Goal: Task Accomplishment & Management: Manage account settings

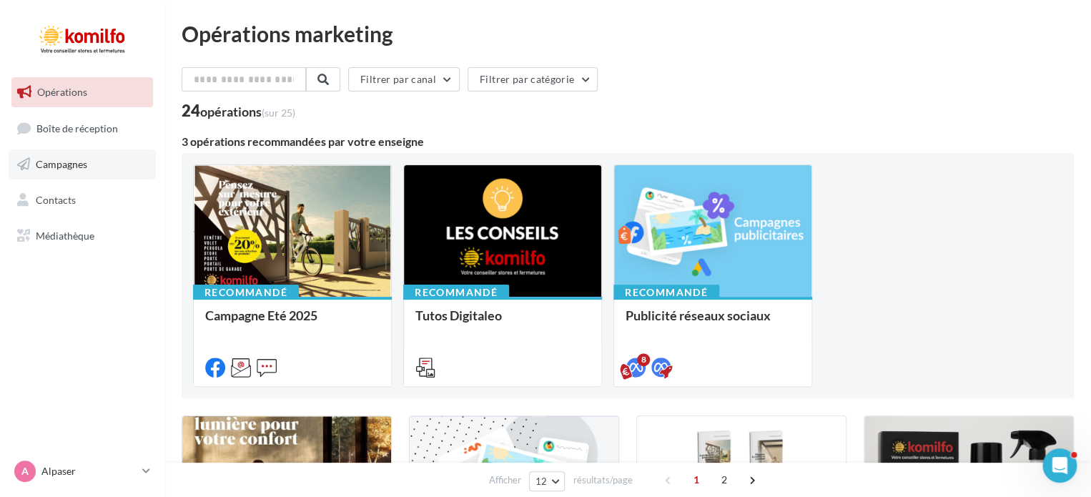
click at [31, 156] on link "Campagnes" at bounding box center [82, 164] width 147 height 30
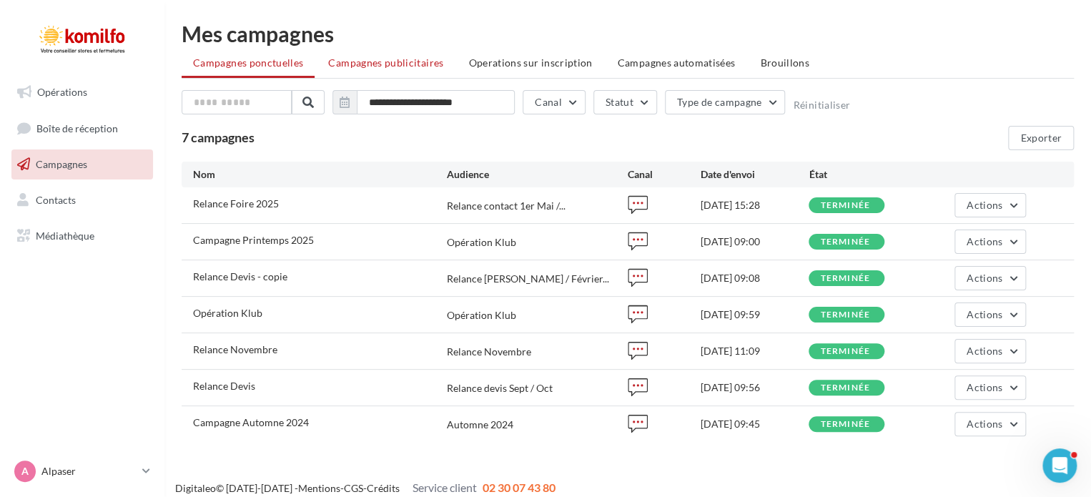
click at [424, 70] on li "Campagnes publicitaires" at bounding box center [386, 63] width 138 height 26
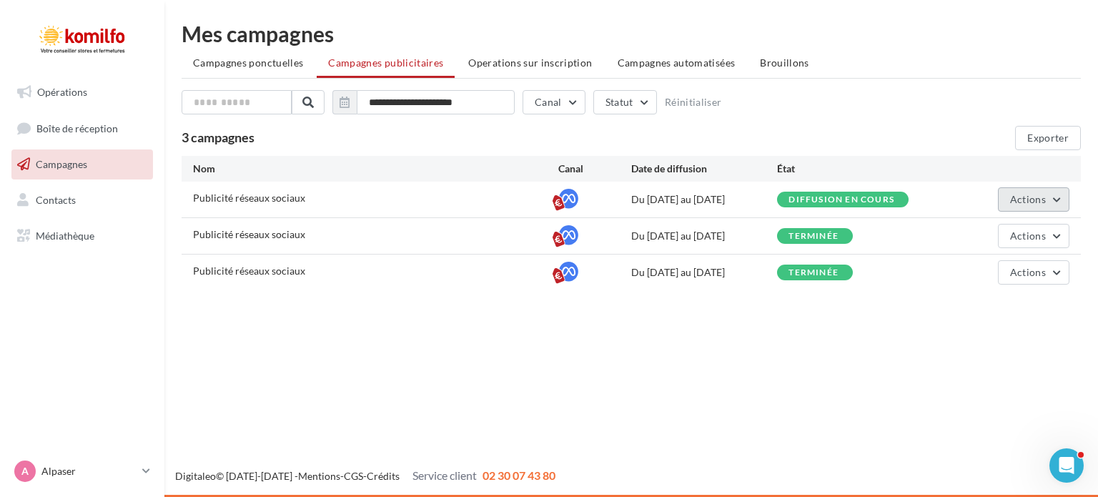
click at [1052, 202] on button "Actions" at bounding box center [1033, 199] width 71 height 24
click at [1016, 268] on button "Voir les résultats" at bounding box center [998, 270] width 143 height 37
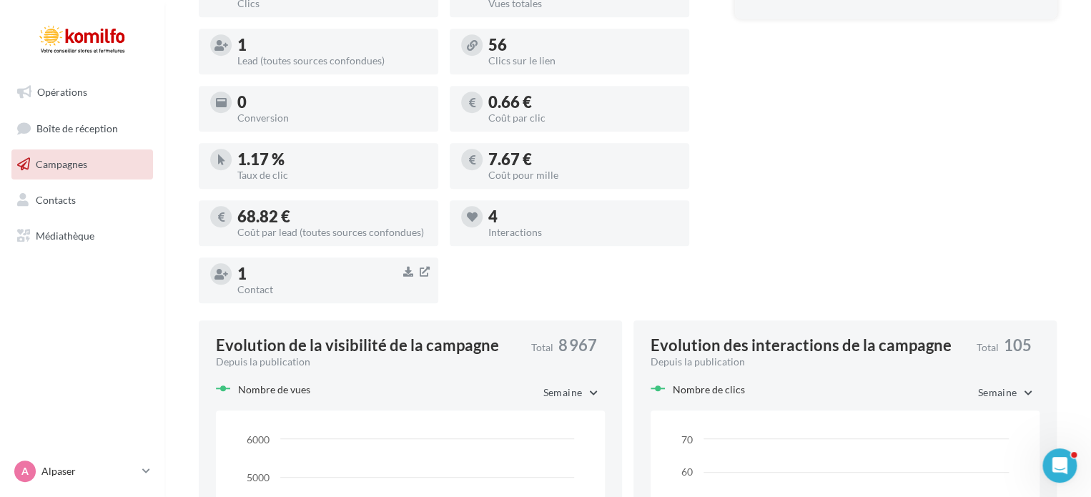
scroll to position [500, 0]
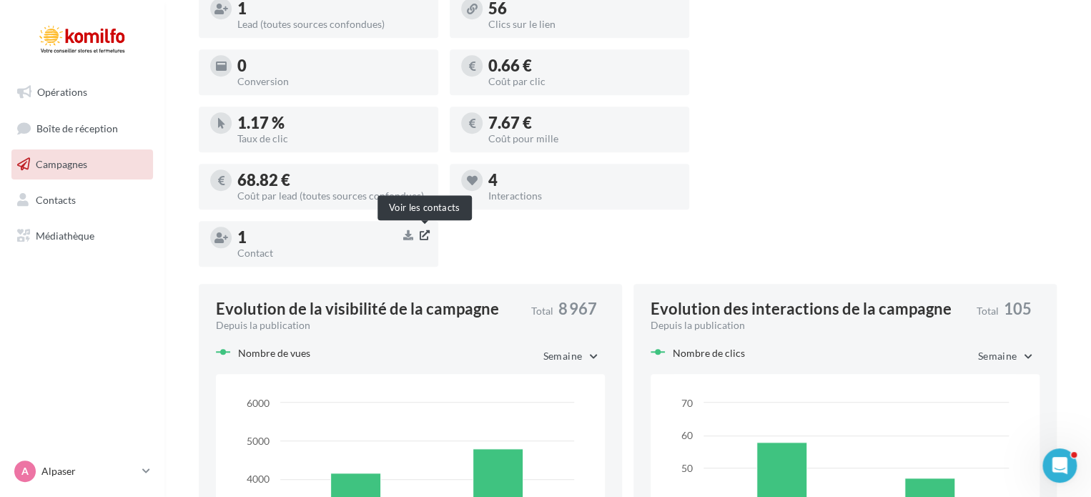
click at [426, 233] on icon "button" at bounding box center [425, 234] width 10 height 11
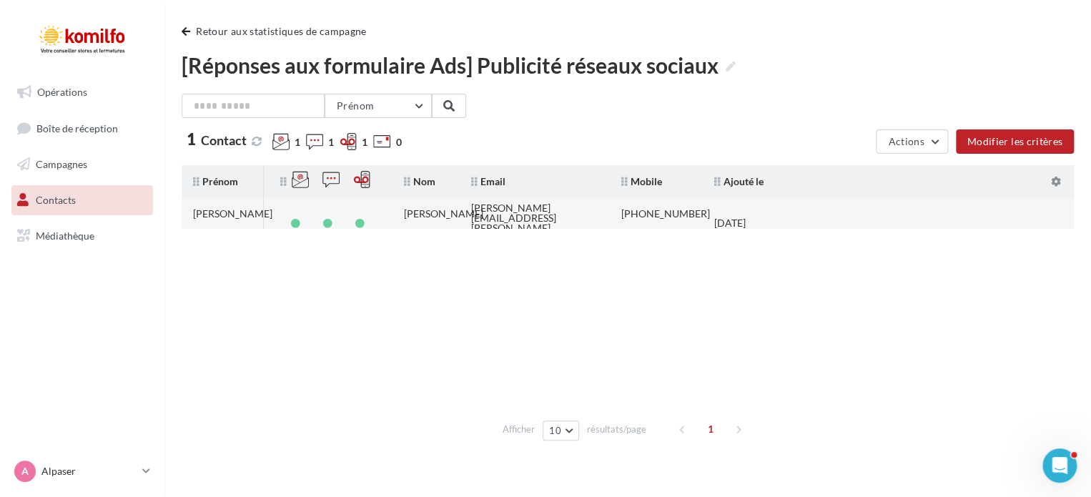
drag, startPoint x: 806, startPoint y: 204, endPoint x: 775, endPoint y: 217, distance: 33.7
click at [775, 217] on td "19/08/2025" at bounding box center [746, 222] width 86 height 31
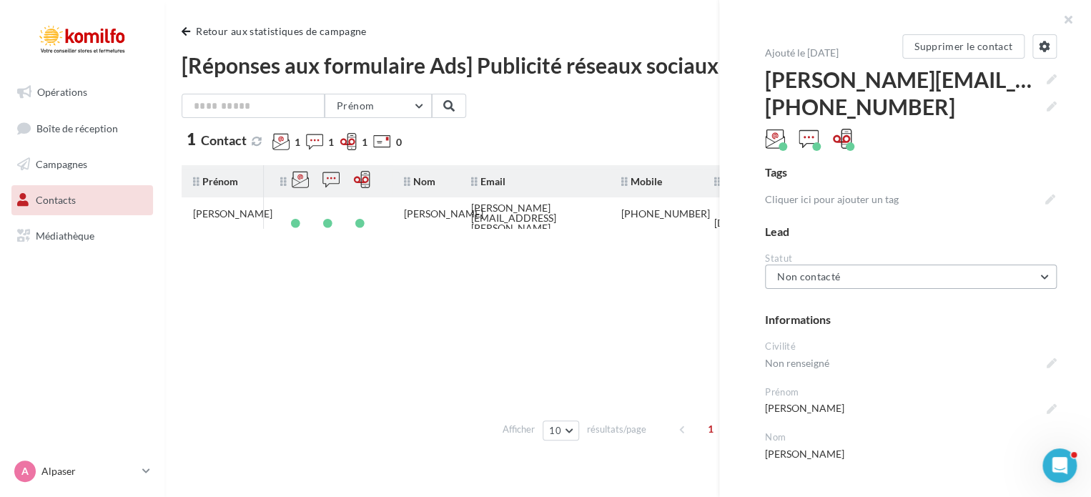
click at [887, 267] on button "Non contacté" at bounding box center [911, 277] width 292 height 24
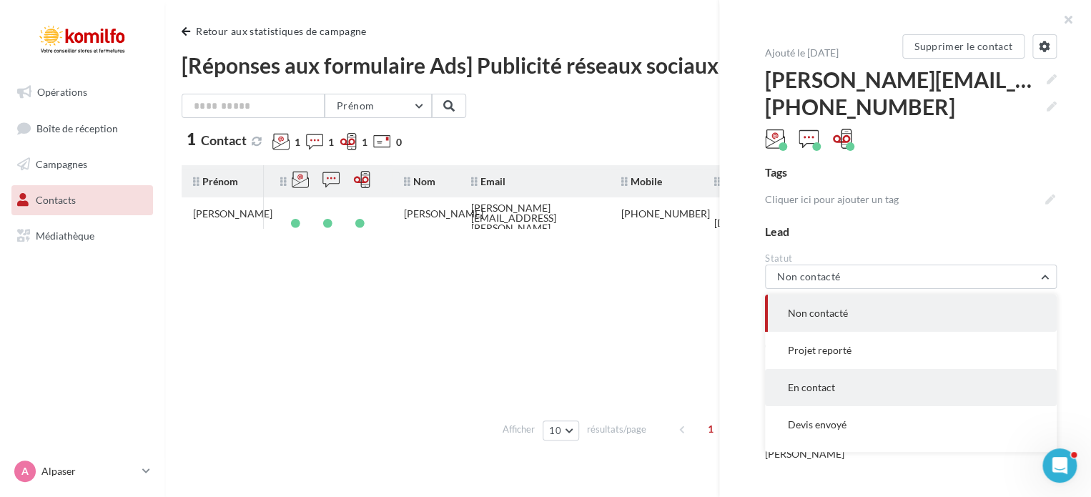
click at [839, 378] on button "En contact" at bounding box center [911, 387] width 292 height 37
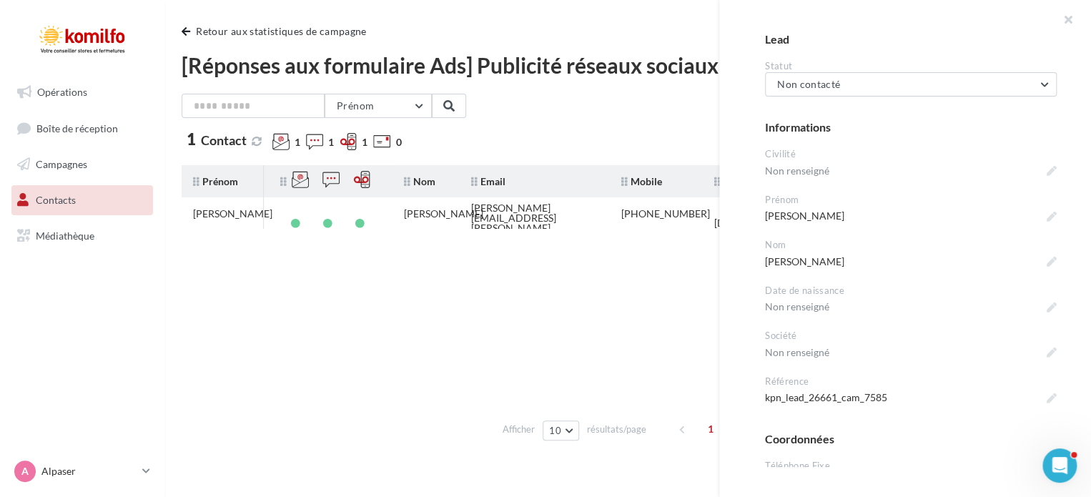
scroll to position [214, 0]
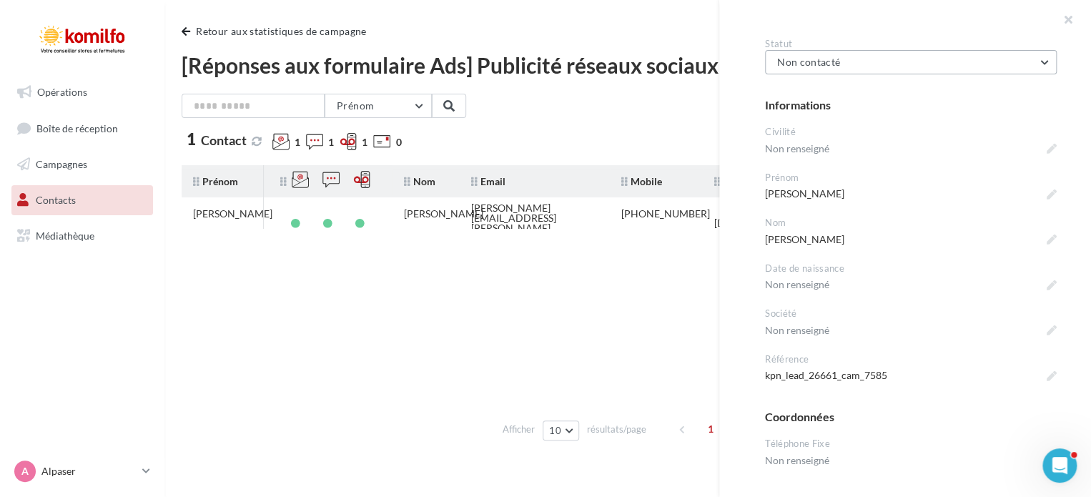
click at [864, 61] on button "Non contacté" at bounding box center [911, 62] width 292 height 24
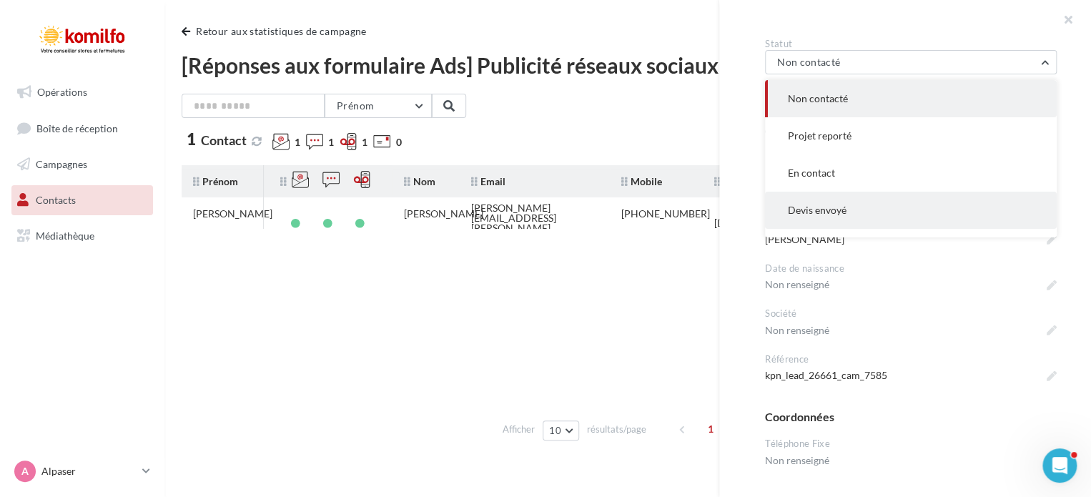
click at [849, 200] on button "Devis envoyé" at bounding box center [911, 210] width 292 height 37
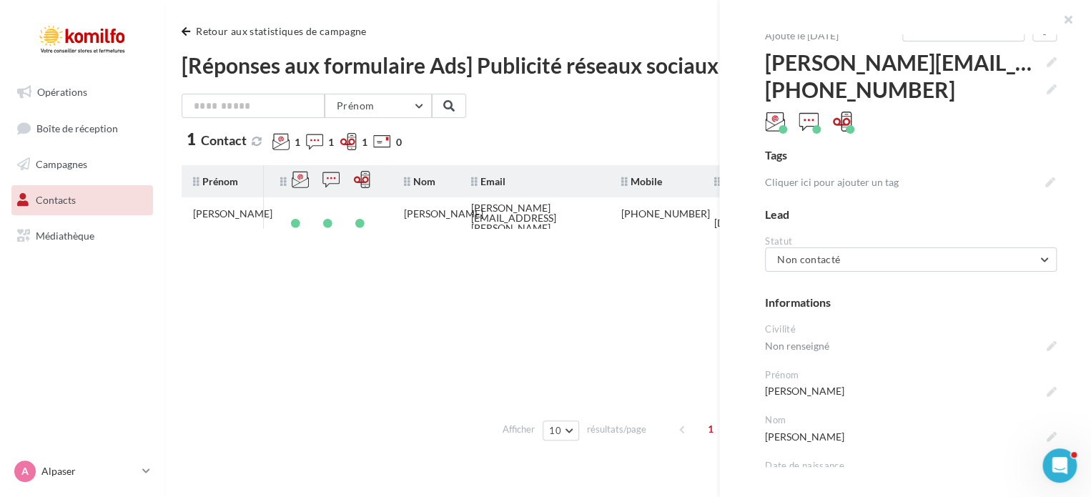
scroll to position [0, 0]
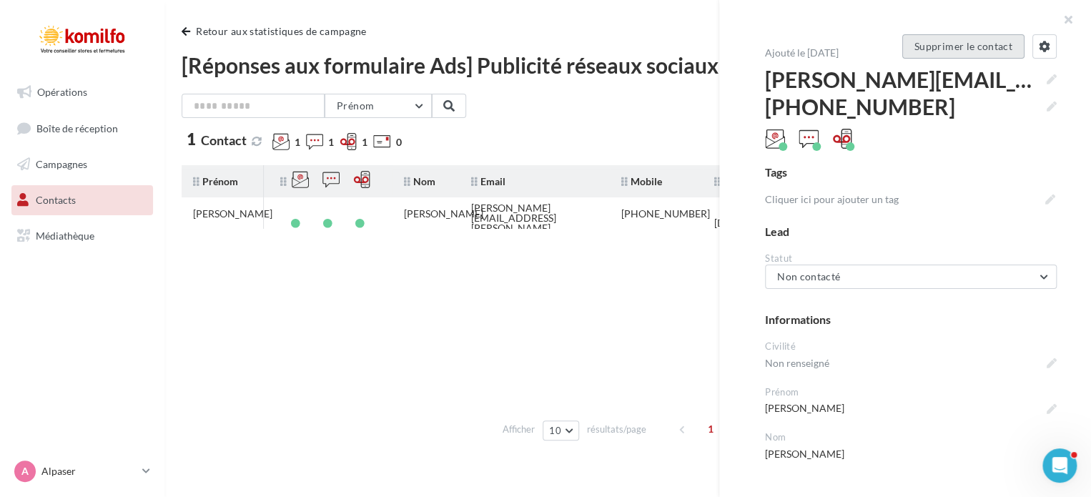
click at [981, 51] on button "Supprimer le contact" at bounding box center [963, 46] width 122 height 24
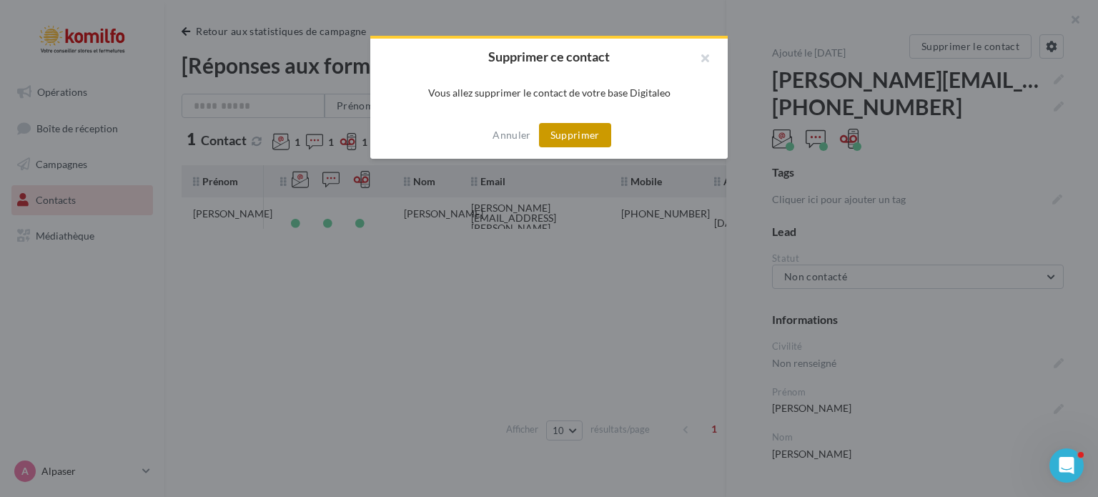
click at [574, 139] on button "Supprimer" at bounding box center [575, 135] width 72 height 24
